Goal: Ask a question

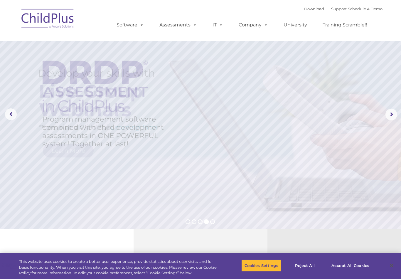
select select "MEDIUM"
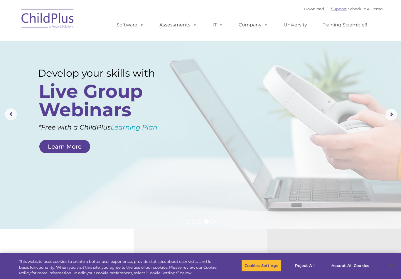
click at [333, 8] on link "Support" at bounding box center [339, 8] width 16 height 5
